Goal: Task Accomplishment & Management: Use online tool/utility

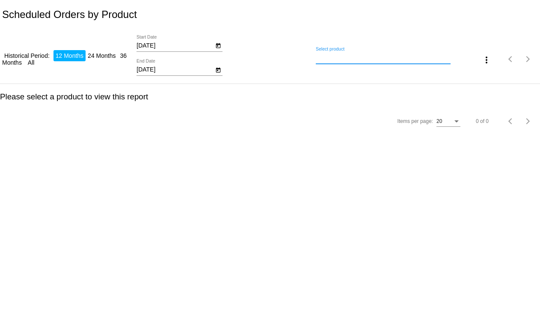
click at [437, 55] on input "Select product" at bounding box center [383, 57] width 134 height 7
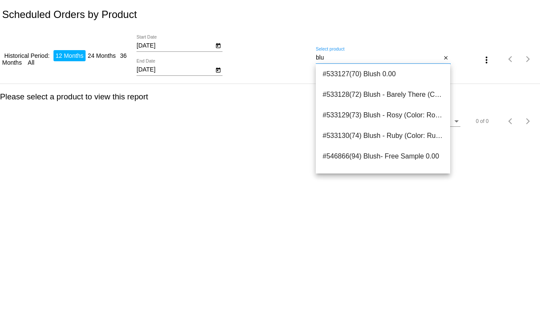
drag, startPoint x: 382, startPoint y: 59, endPoint x: 260, endPoint y: 40, distance: 122.9
click at [265, 46] on div "Historical Period: 12 Months 24 Months 36 Months All 10/6/2024 Start Date 10/6/…" at bounding box center [270, 56] width 540 height 54
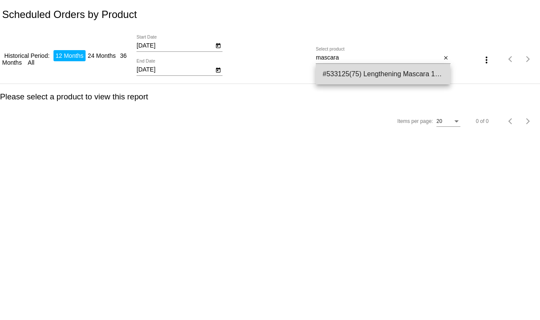
click at [390, 68] on span "#533125(75) Lengthening Mascara 16.99" at bounding box center [383, 74] width 121 height 21
type input "Lengthening Mascara"
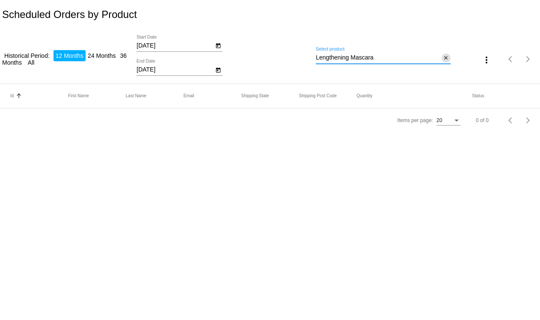
click at [442, 57] on div "Lengthening Mascara Select product close" at bounding box center [383, 55] width 134 height 17
click at [448, 57] on mat-icon "close" at bounding box center [446, 58] width 6 height 7
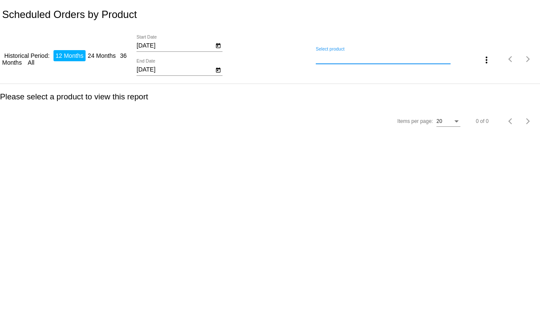
click at [399, 58] on input "Select product" at bounding box center [383, 57] width 134 height 7
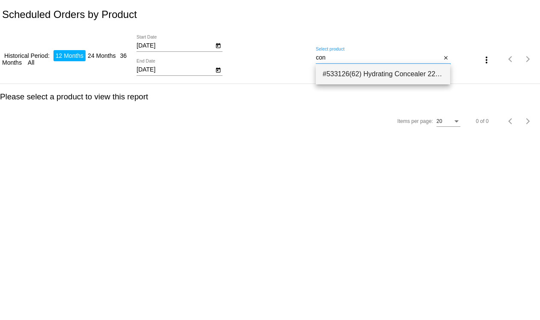
click at [405, 72] on span "#533126(62) Hydrating Concealer 22.49" at bounding box center [383, 74] width 121 height 21
type input "Hydrating Concealer"
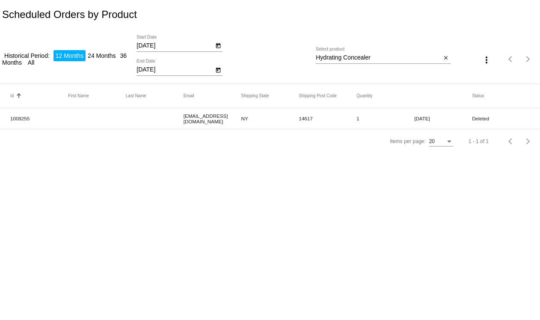
drag, startPoint x: 36, startPoint y: 122, endPoint x: 8, endPoint y: 116, distance: 28.5
click at [8, 116] on mat-row "1009255 aly@qpilot.cloud NY 14617 1 Sep 11 2025 Deleted" at bounding box center [270, 118] width 540 height 21
copy mat-cell "1009255"
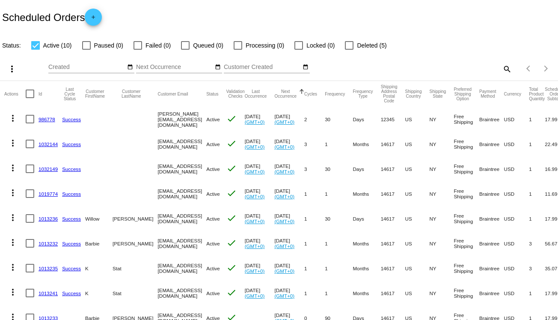
click at [504, 69] on mat-icon "search" at bounding box center [506, 68] width 10 height 13
paste input "1009255"
type input "1009255"
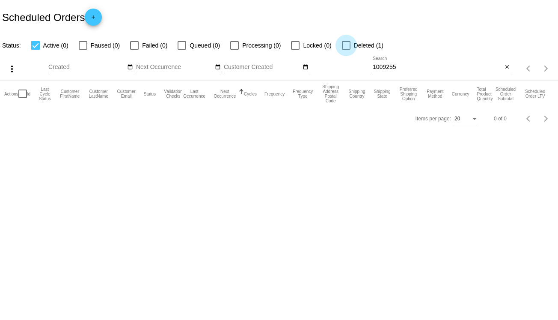
click at [345, 41] on div at bounding box center [346, 45] width 9 height 9
click at [346, 50] on input "Deleted (1)" at bounding box center [346, 50] width 0 height 0
checkbox input "true"
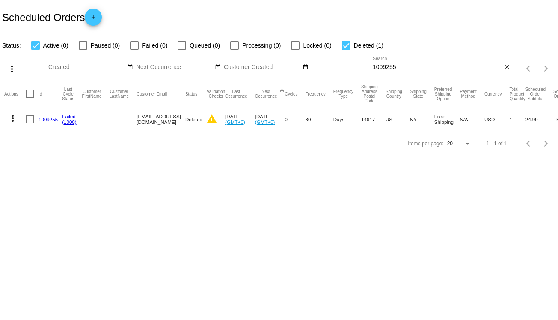
click at [44, 118] on link "1009255" at bounding box center [48, 119] width 19 height 6
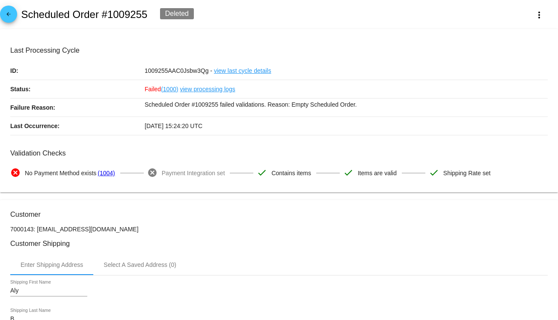
click at [8, 14] on mat-icon "arrow_back" at bounding box center [8, 16] width 10 height 10
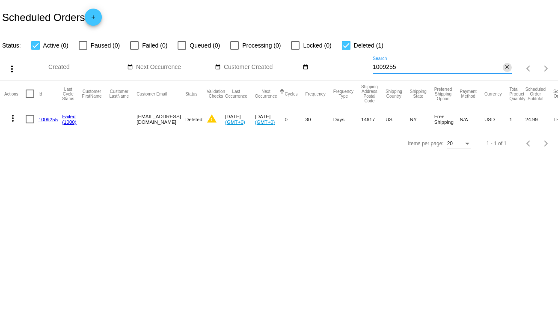
click at [501, 68] on input "1009255" at bounding box center [438, 67] width 130 height 7
click at [507, 66] on mat-icon "close" at bounding box center [507, 67] width 6 height 7
click at [343, 42] on div at bounding box center [346, 45] width 9 height 9
click at [346, 50] on input "Deleted (1)" at bounding box center [346, 50] width 0 height 0
checkbox input "false"
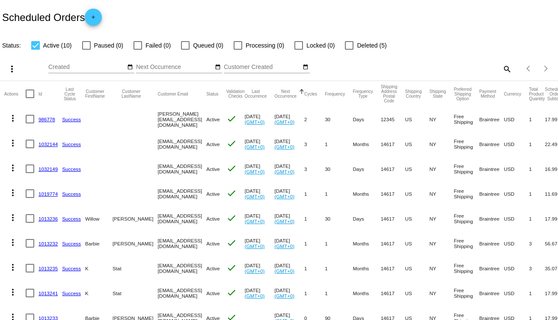
click at [51, 216] on link "1013236" at bounding box center [48, 219] width 19 height 6
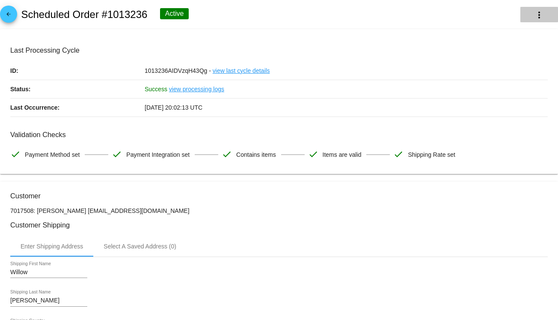
click at [535, 16] on mat-icon "more_vert" at bounding box center [539, 15] width 10 height 10
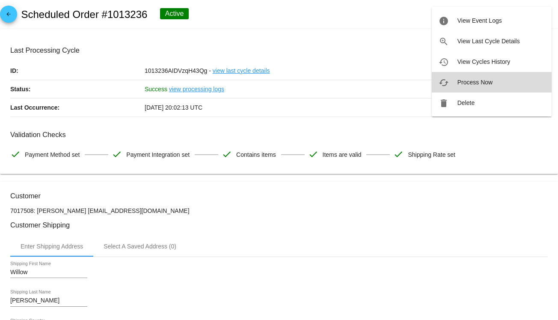
click at [505, 80] on button "cached Process Now" at bounding box center [492, 82] width 120 height 21
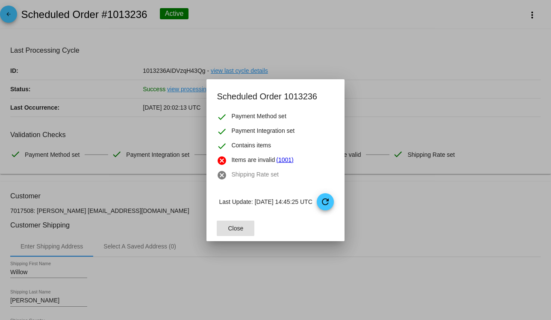
click at [278, 158] on link "(1001)" at bounding box center [284, 160] width 17 height 10
click at [331, 204] on mat-icon "refresh" at bounding box center [325, 201] width 10 height 10
click at [134, 137] on div at bounding box center [275, 160] width 551 height 320
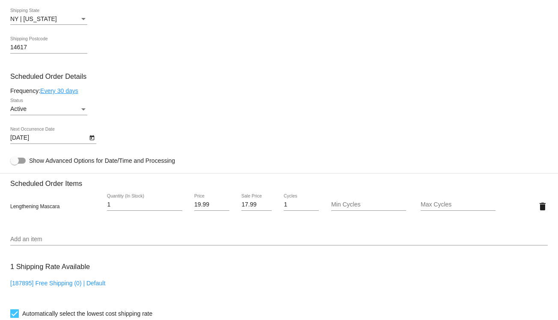
scroll to position [378, 0]
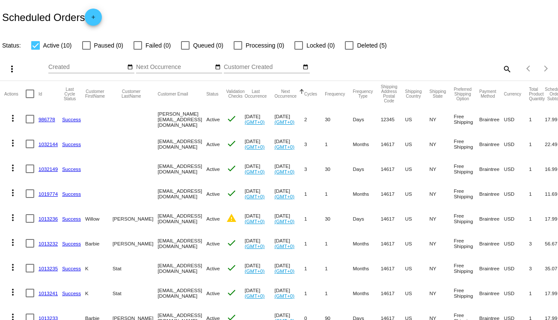
click at [42, 216] on link "1013236" at bounding box center [48, 219] width 19 height 6
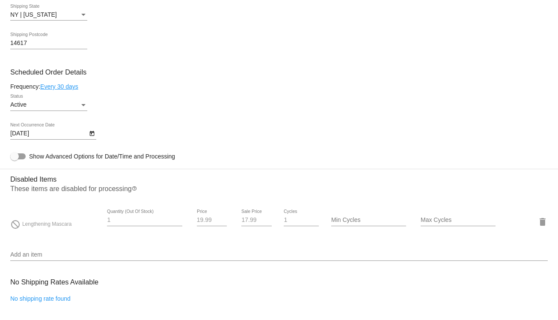
scroll to position [471, 0]
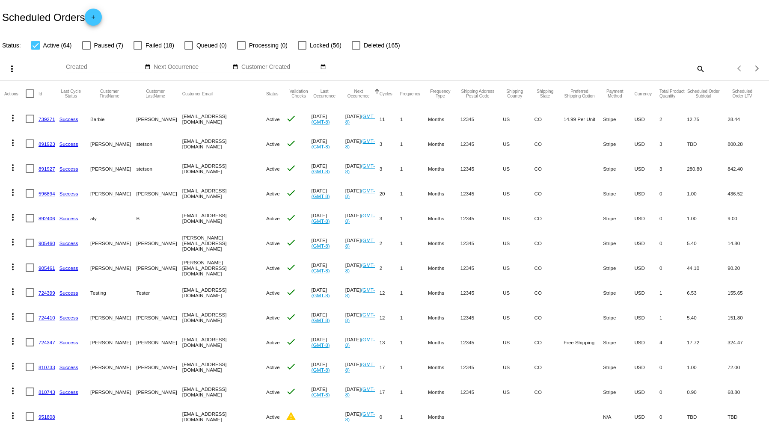
click at [42, 118] on link "739271" at bounding box center [47, 119] width 17 height 6
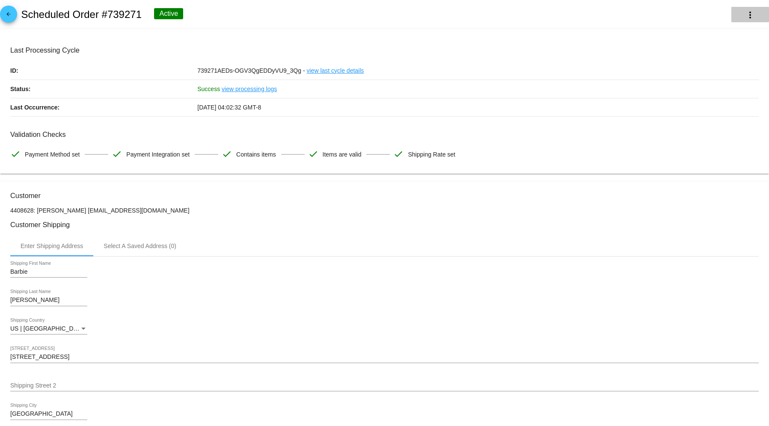
click at [740, 20] on button "more_vert" at bounding box center [750, 14] width 38 height 15
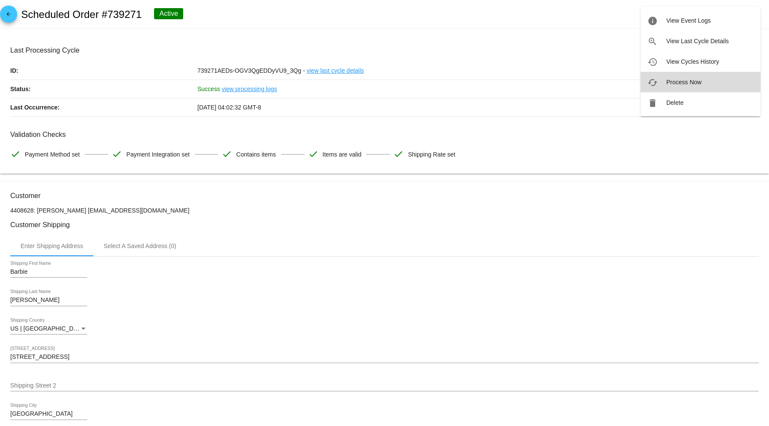
click at [719, 79] on button "cached Process Now" at bounding box center [700, 82] width 120 height 21
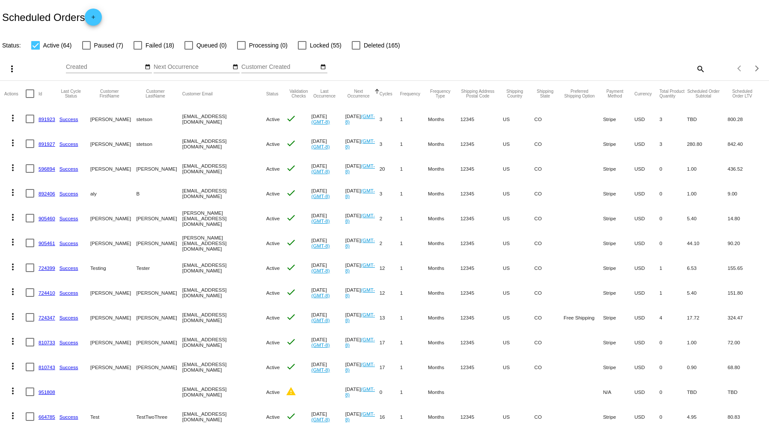
click at [36, 118] on mat-cell at bounding box center [32, 119] width 13 height 25
click at [39, 117] on link "891923" at bounding box center [47, 119] width 17 height 6
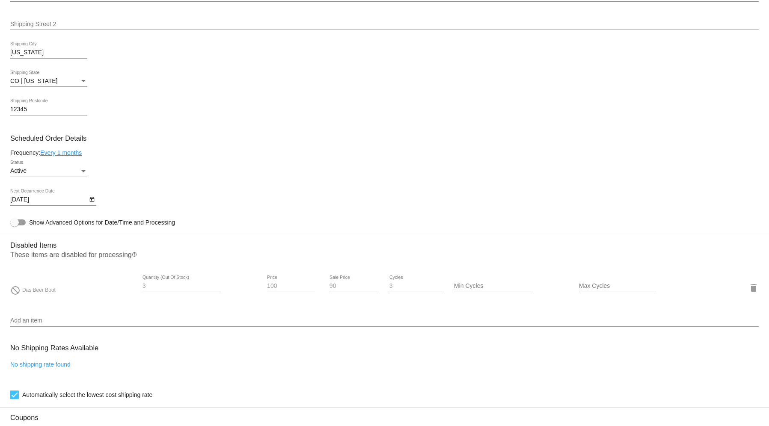
scroll to position [456, 0]
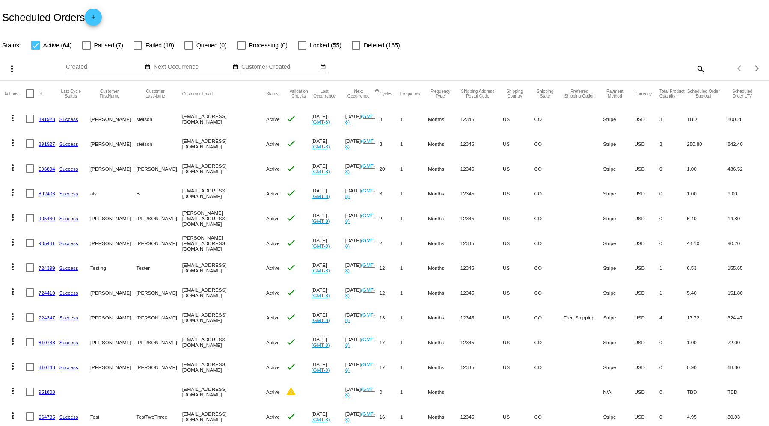
click at [46, 169] on link "596894" at bounding box center [47, 169] width 17 height 6
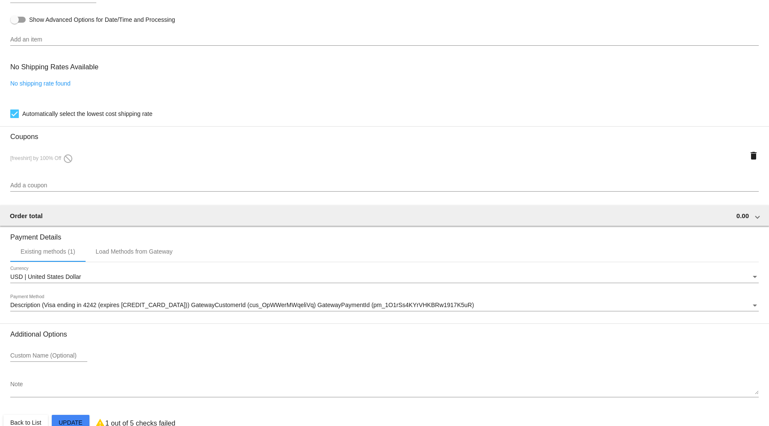
scroll to position [570, 0]
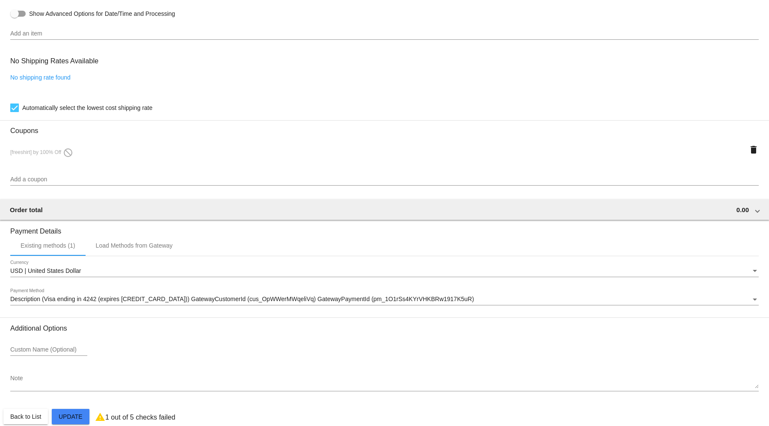
click at [46, 29] on div "Add an item" at bounding box center [384, 31] width 748 height 17
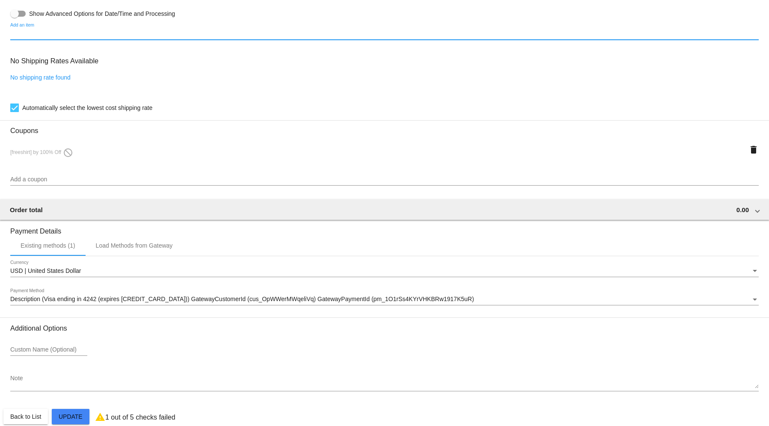
click at [46, 37] on input "Add an item" at bounding box center [384, 33] width 748 height 7
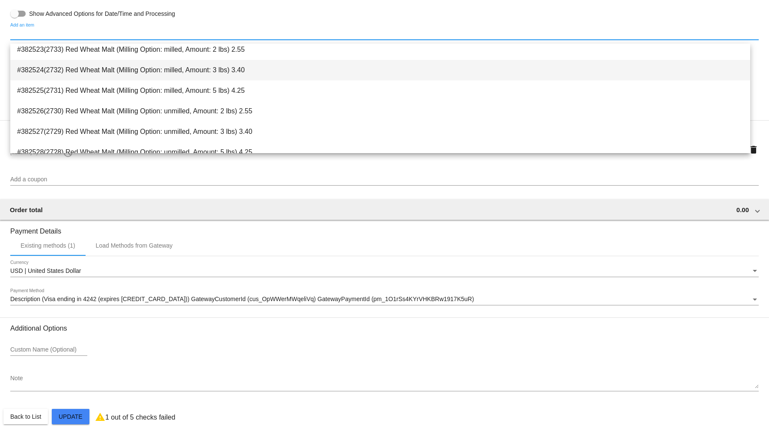
scroll to position [490, 0]
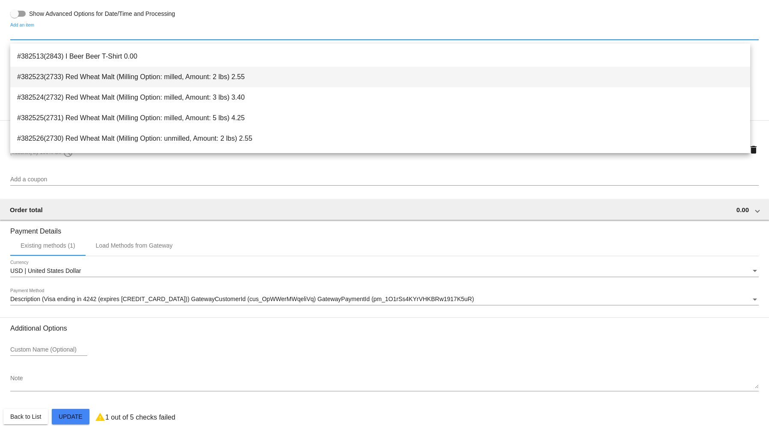
click at [127, 78] on span "#382523(2733) Red Wheat Malt (Milling Option: milled, Amount: 2 lbs) 2.55" at bounding box center [380, 77] width 726 height 21
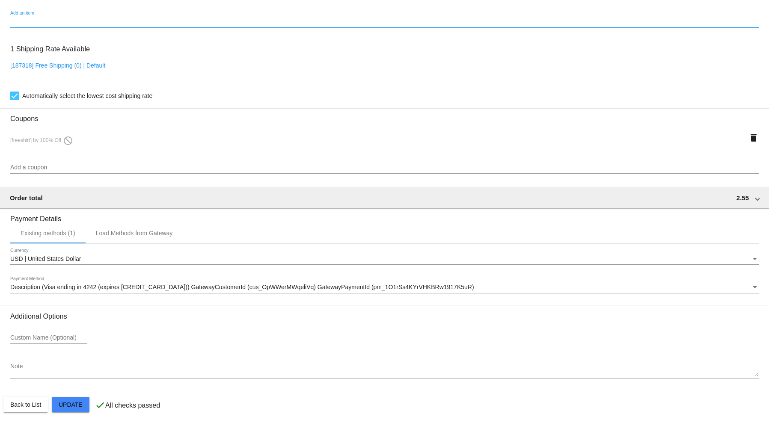
scroll to position [646, 0]
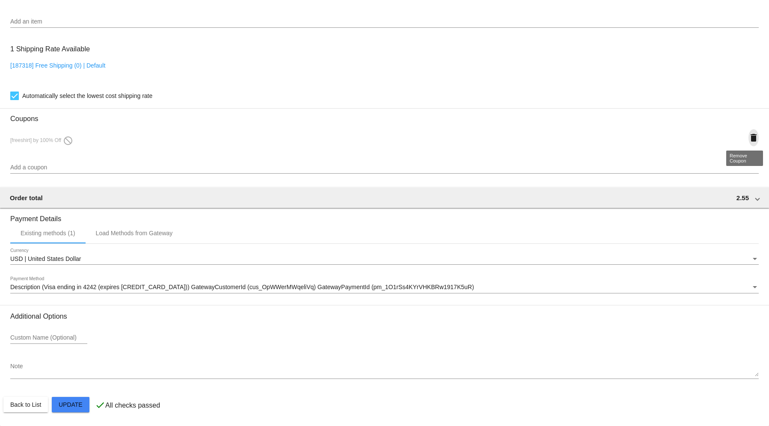
click at [748, 140] on mat-icon "delete" at bounding box center [753, 138] width 10 height 10
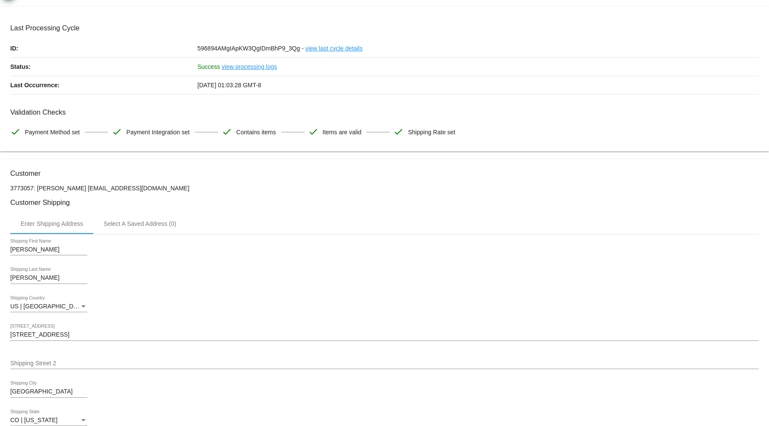
scroll to position [0, 0]
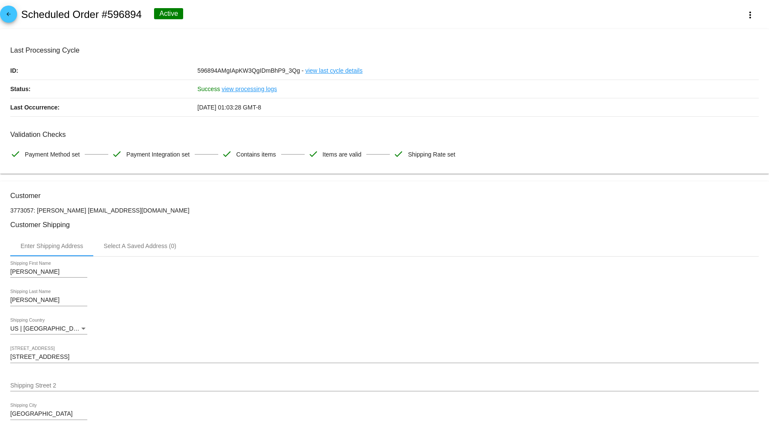
drag, startPoint x: 107, startPoint y: 15, endPoint x: 142, endPoint y: 10, distance: 35.4
click at [142, 10] on div "arrow_back Scheduled Order #596894 Active more_vert" at bounding box center [384, 14] width 769 height 29
drag, startPoint x: 142, startPoint y: 9, endPoint x: 108, endPoint y: 12, distance: 34.4
click at [108, 12] on h2 "Scheduled Order #596894" at bounding box center [81, 15] width 121 height 12
drag, startPoint x: 107, startPoint y: 14, endPoint x: 139, endPoint y: 14, distance: 32.1
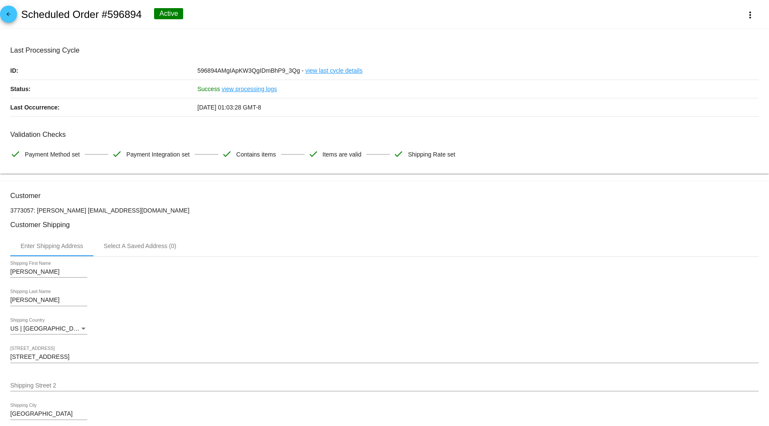
click at [139, 14] on h2 "Scheduled Order #596894" at bounding box center [81, 15] width 121 height 12
copy h2 "596894"
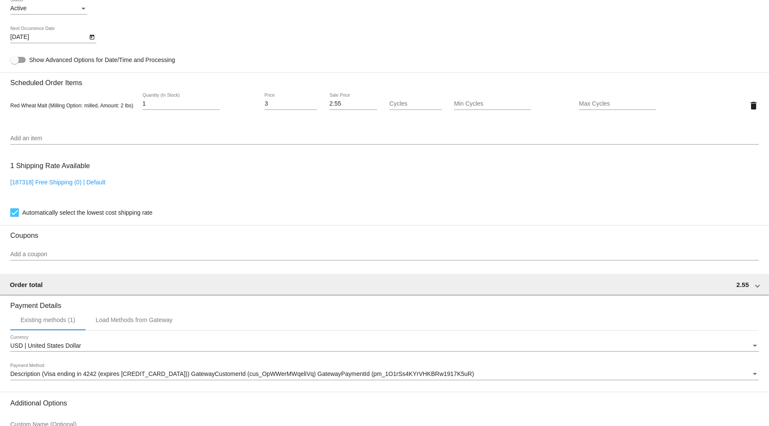
scroll to position [617, 0]
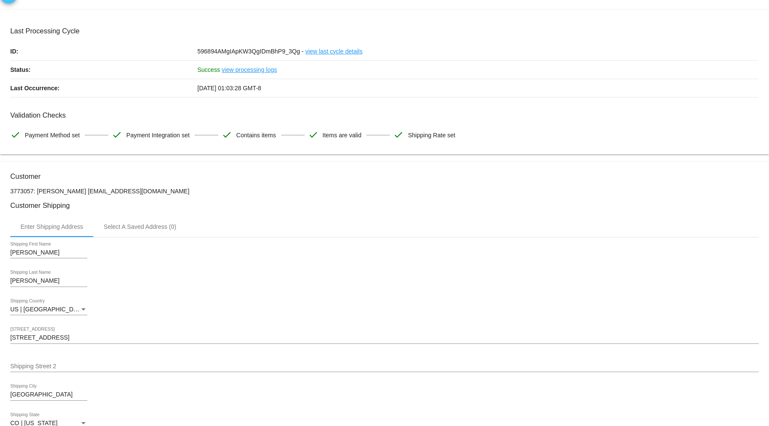
scroll to position [0, 0]
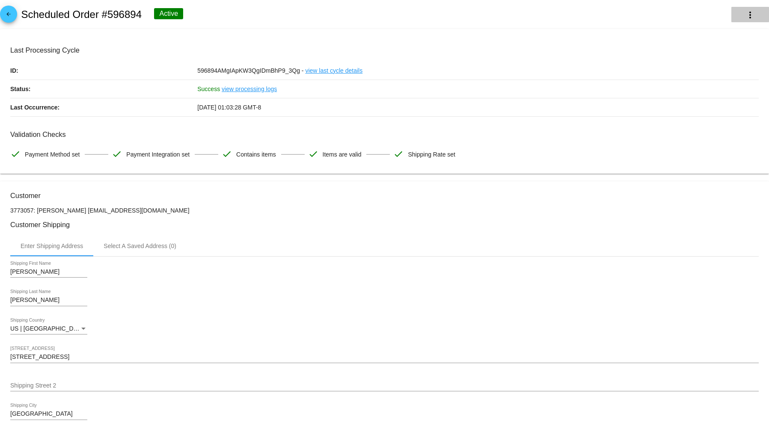
click at [748, 11] on button "more_vert" at bounding box center [750, 14] width 38 height 15
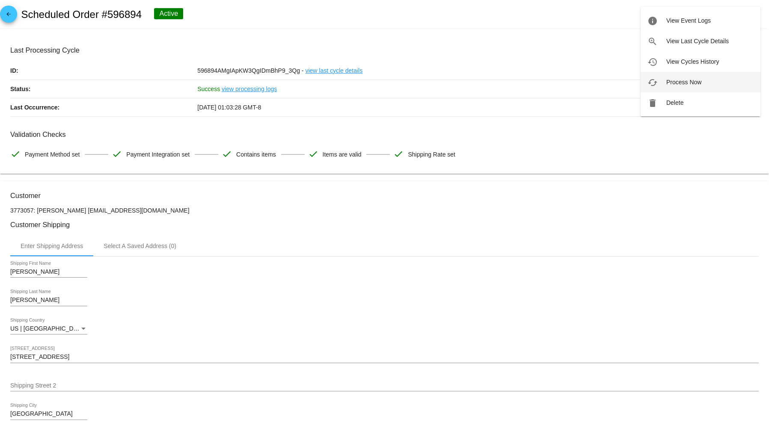
click at [703, 87] on button "cached Process Now" at bounding box center [700, 82] width 120 height 21
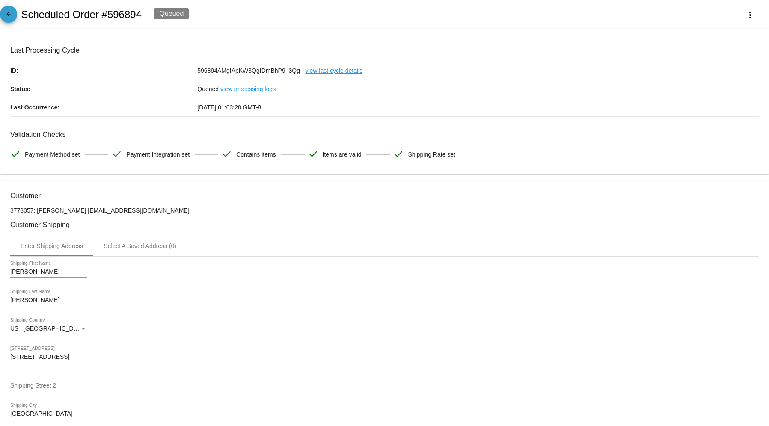
click at [14, 15] on link "arrow_back" at bounding box center [8, 14] width 17 height 17
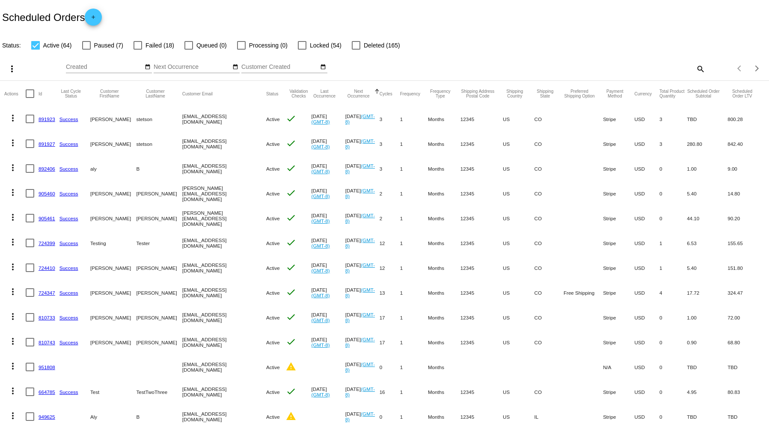
click at [695, 67] on mat-icon "search" at bounding box center [700, 68] width 10 height 13
drag, startPoint x: 653, startPoint y: 61, endPoint x: 662, endPoint y: 58, distance: 9.5
click at [662, 58] on div "Search" at bounding box center [609, 64] width 192 height 17
paste input "596894"
type input "596894"
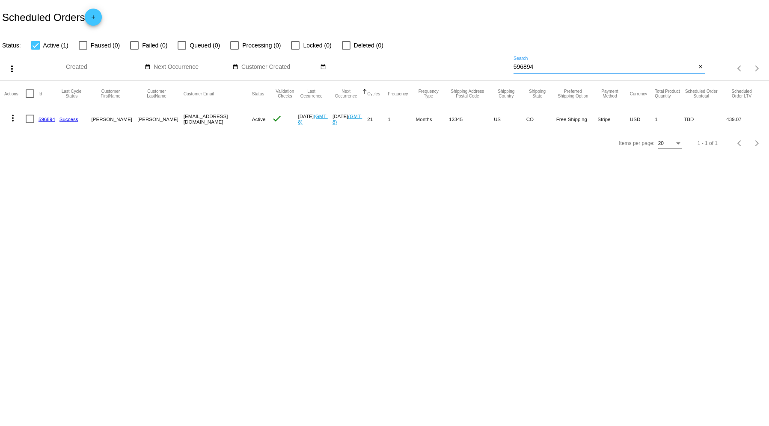
click at [47, 122] on mat-cell "596894" at bounding box center [49, 119] width 21 height 25
click at [48, 116] on link "596894" at bounding box center [47, 119] width 17 height 6
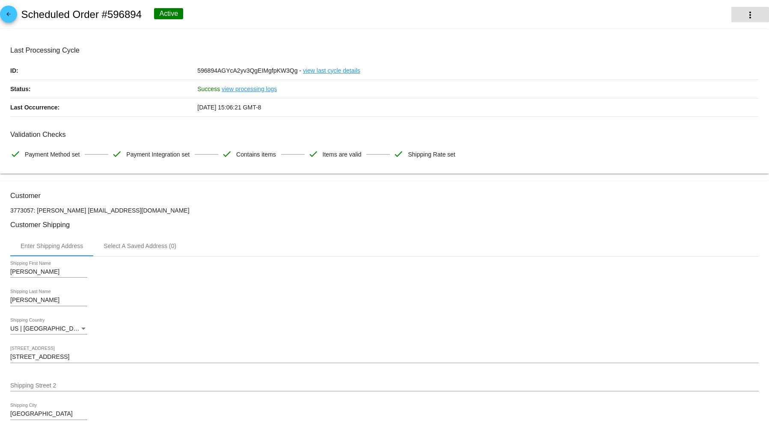
click at [745, 19] on mat-icon "more_vert" at bounding box center [750, 15] width 10 height 10
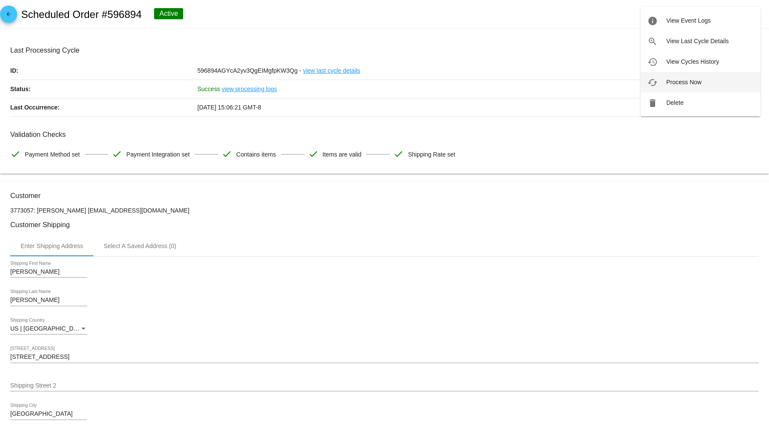
click at [723, 85] on button "cached Process Now" at bounding box center [700, 82] width 120 height 21
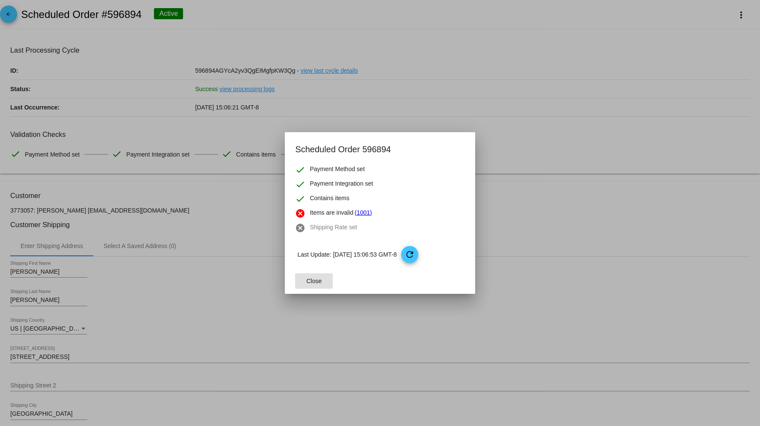
click at [317, 283] on span "Close" at bounding box center [313, 281] width 15 height 7
